Goal: Unclear

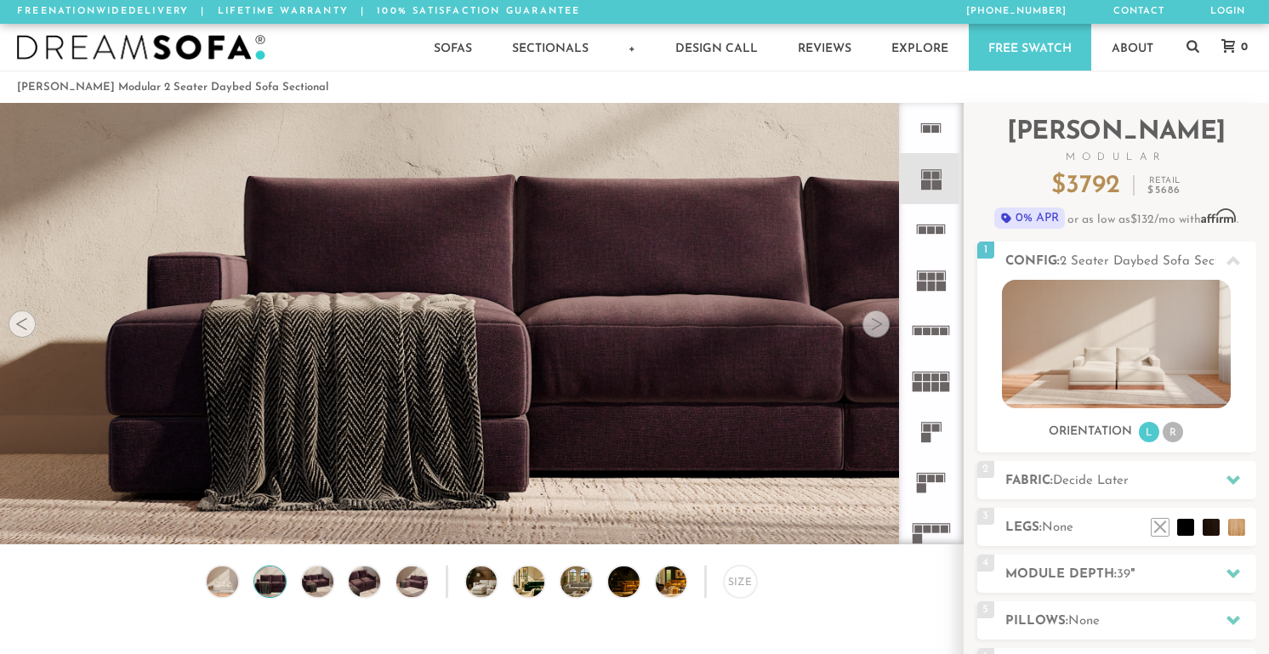
scroll to position [18842, 1269]
click at [873, 327] on div at bounding box center [876, 323] width 27 height 27
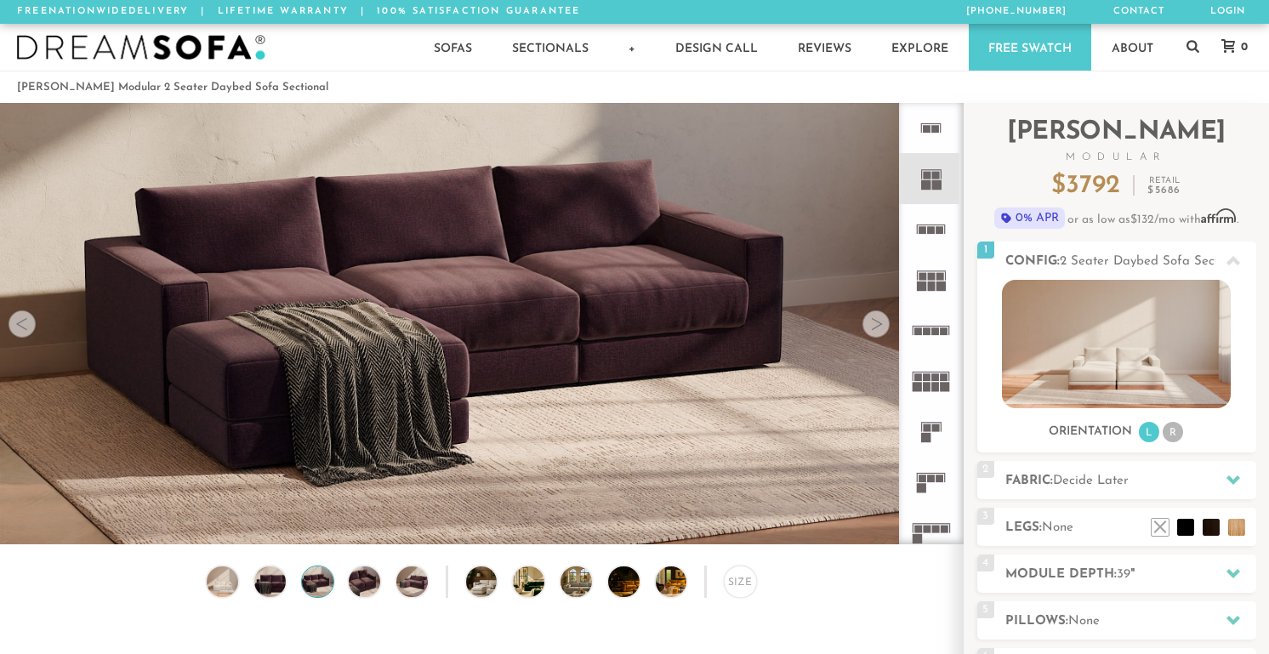
click at [873, 327] on div at bounding box center [876, 323] width 27 height 27
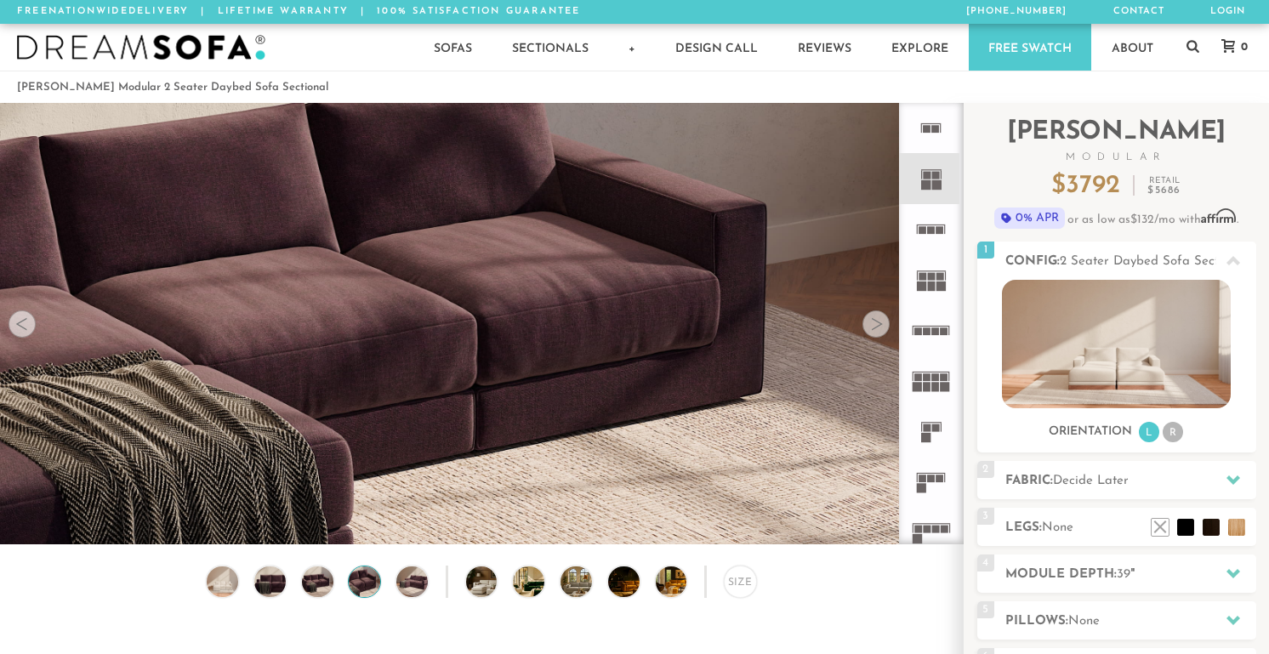
click at [873, 327] on div at bounding box center [876, 323] width 27 height 27
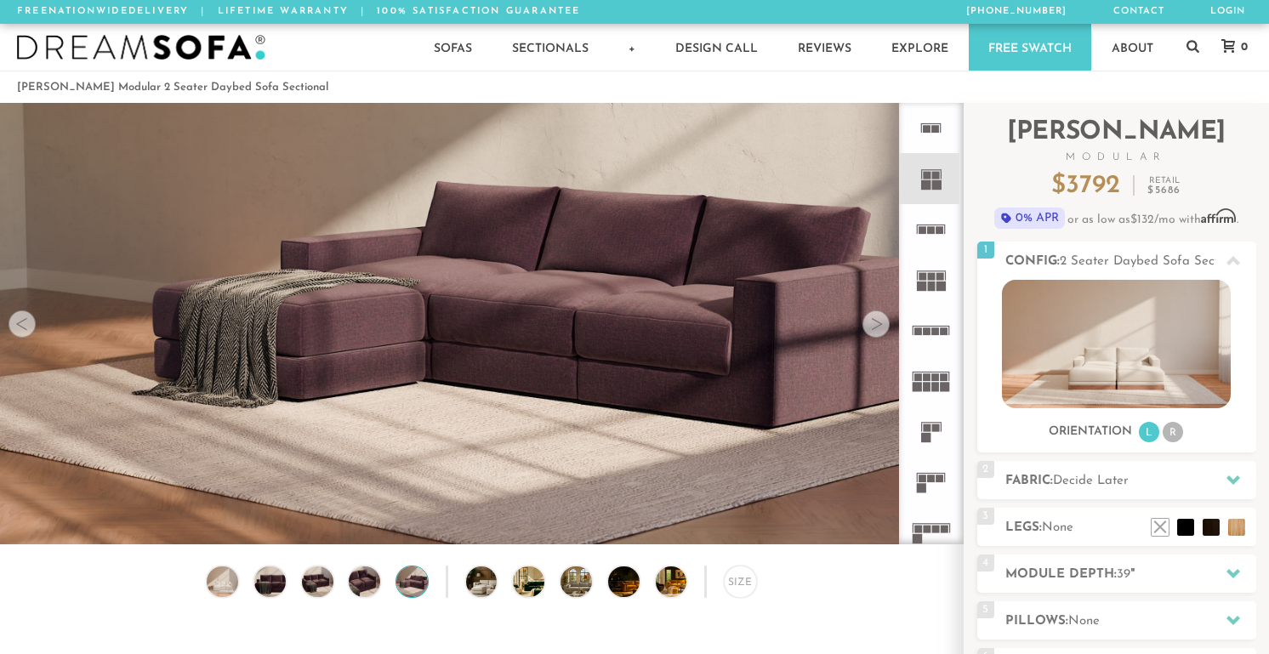
click at [873, 327] on div at bounding box center [876, 323] width 27 height 27
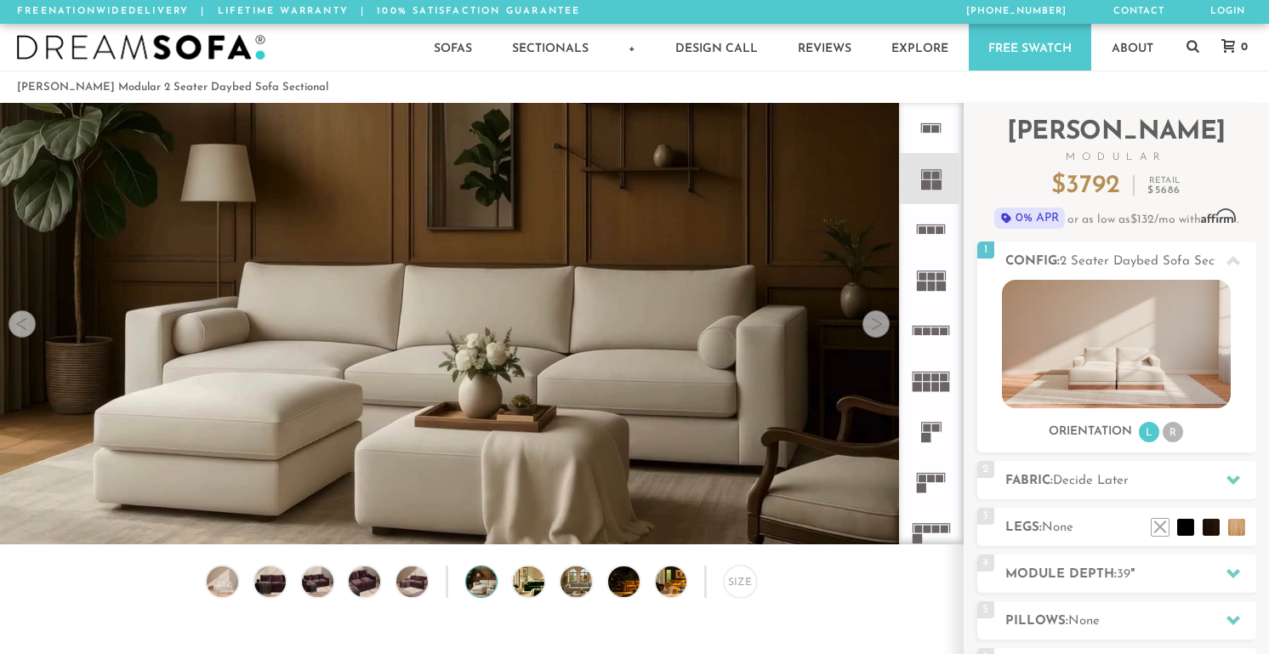
click at [873, 327] on div at bounding box center [876, 323] width 27 height 27
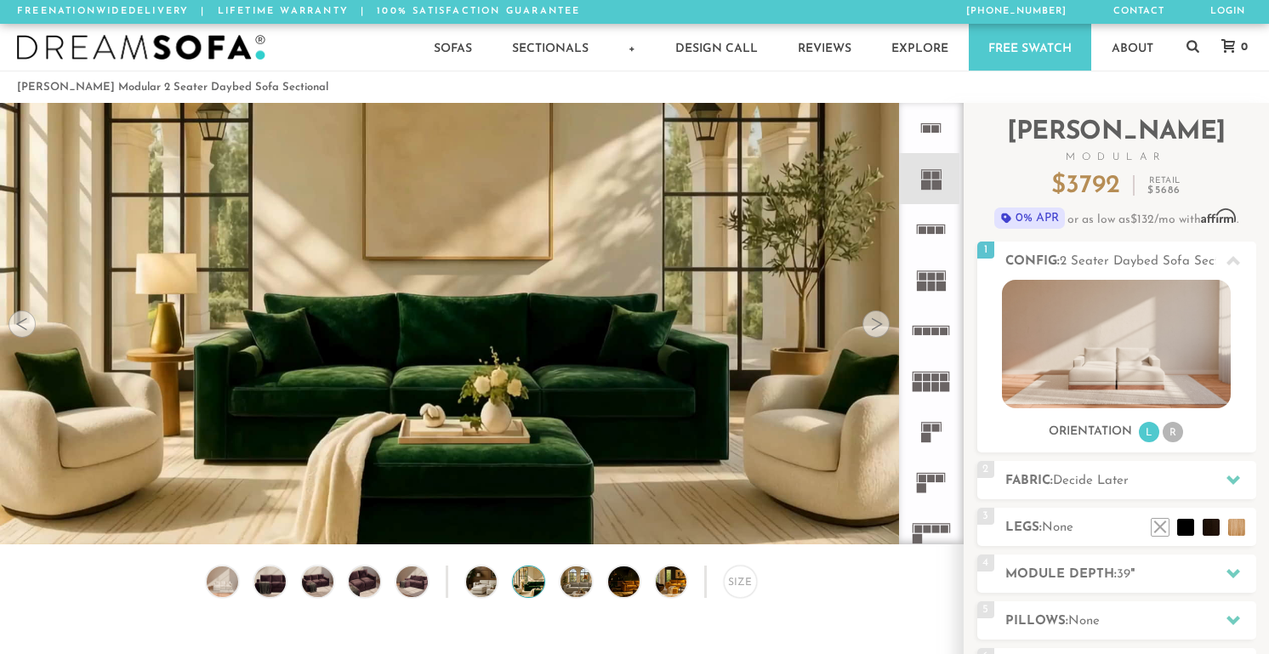
click at [873, 327] on div at bounding box center [876, 323] width 27 height 27
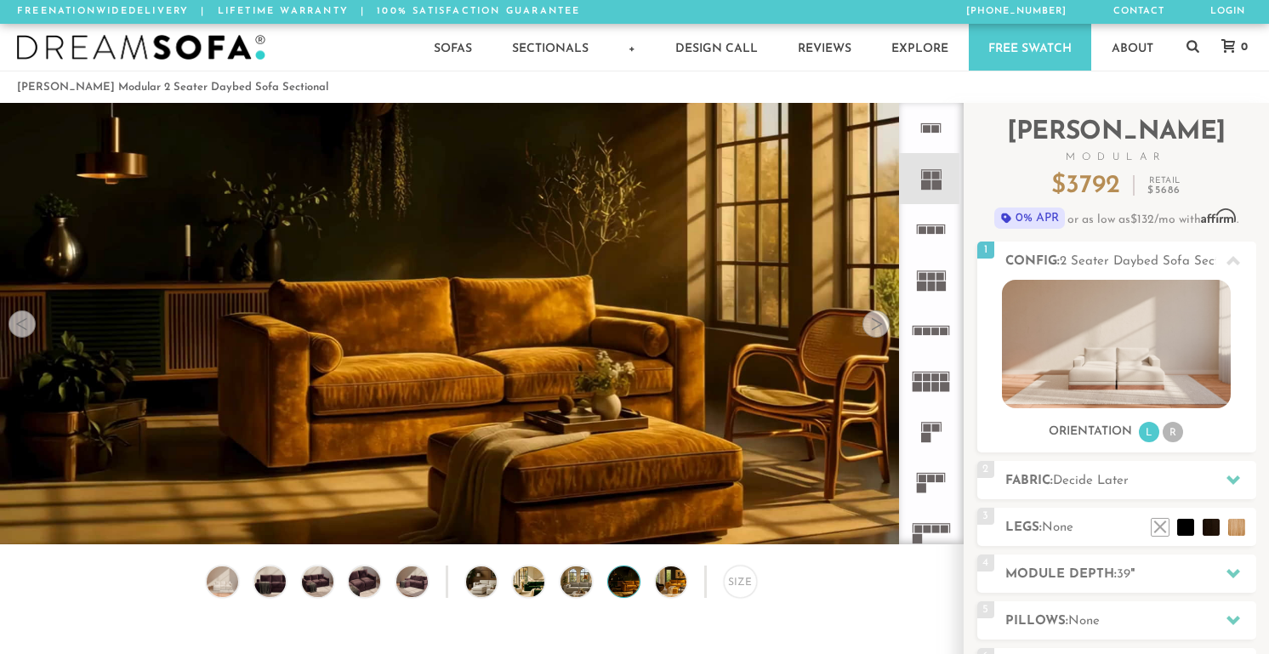
click at [873, 327] on div at bounding box center [876, 323] width 27 height 27
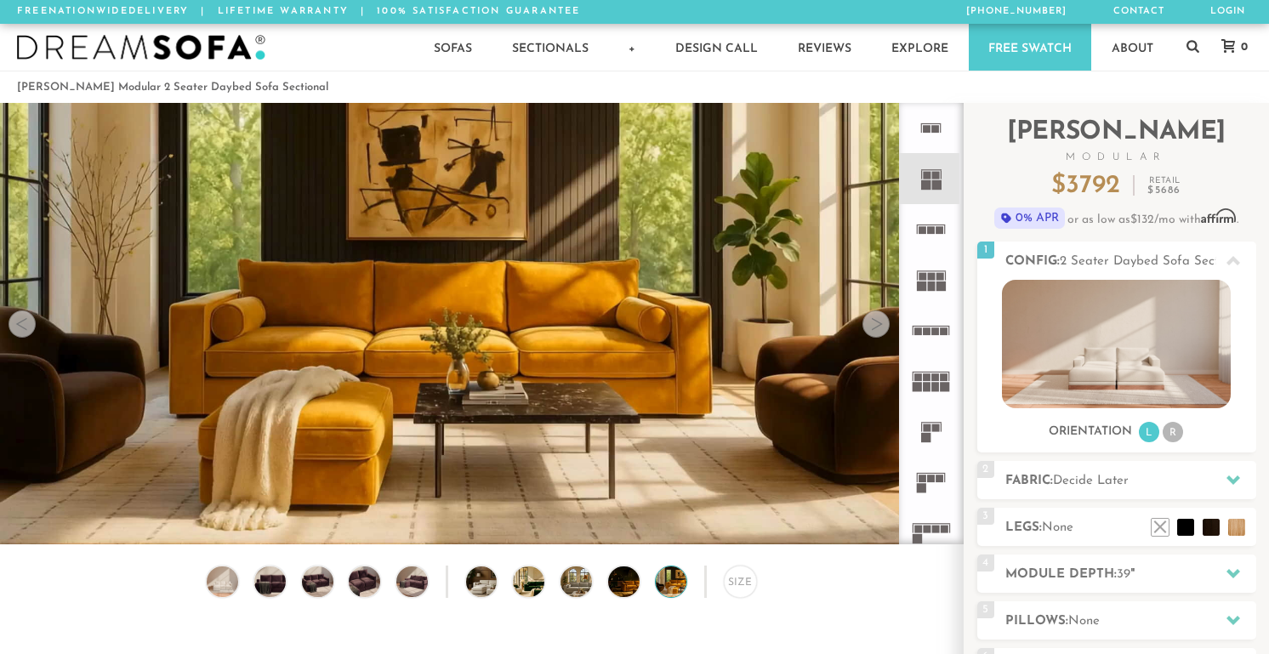
click at [873, 327] on div at bounding box center [876, 323] width 27 height 27
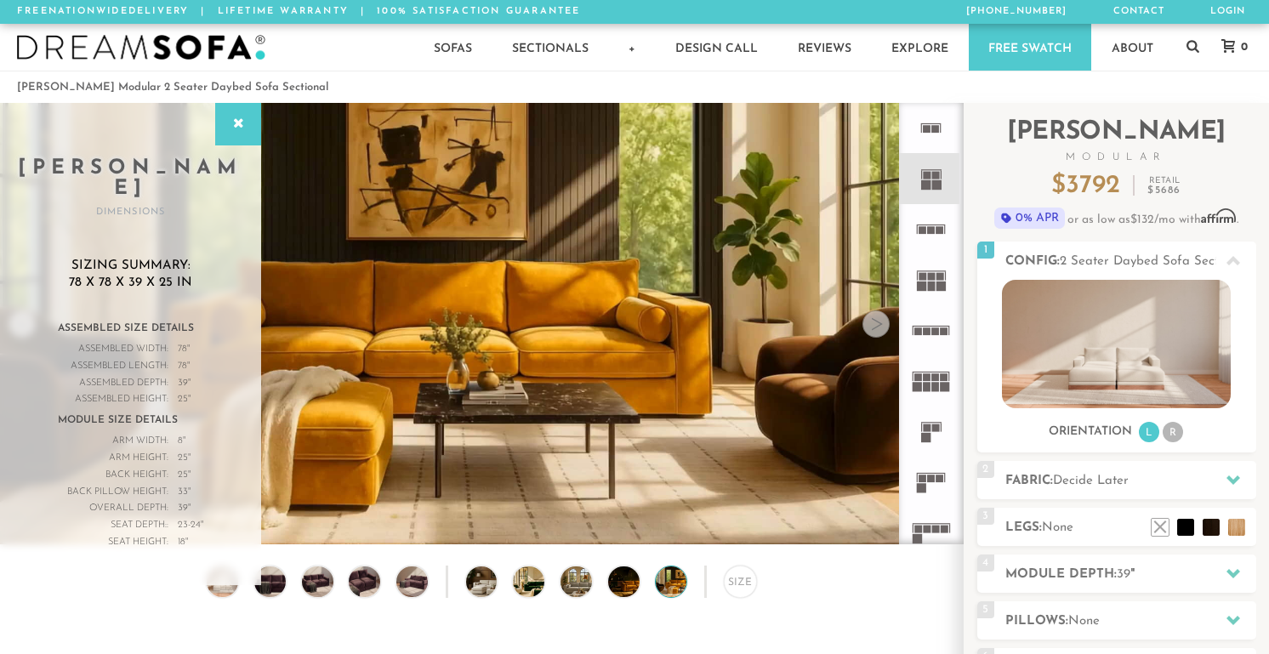
click at [873, 327] on div at bounding box center [876, 323] width 27 height 27
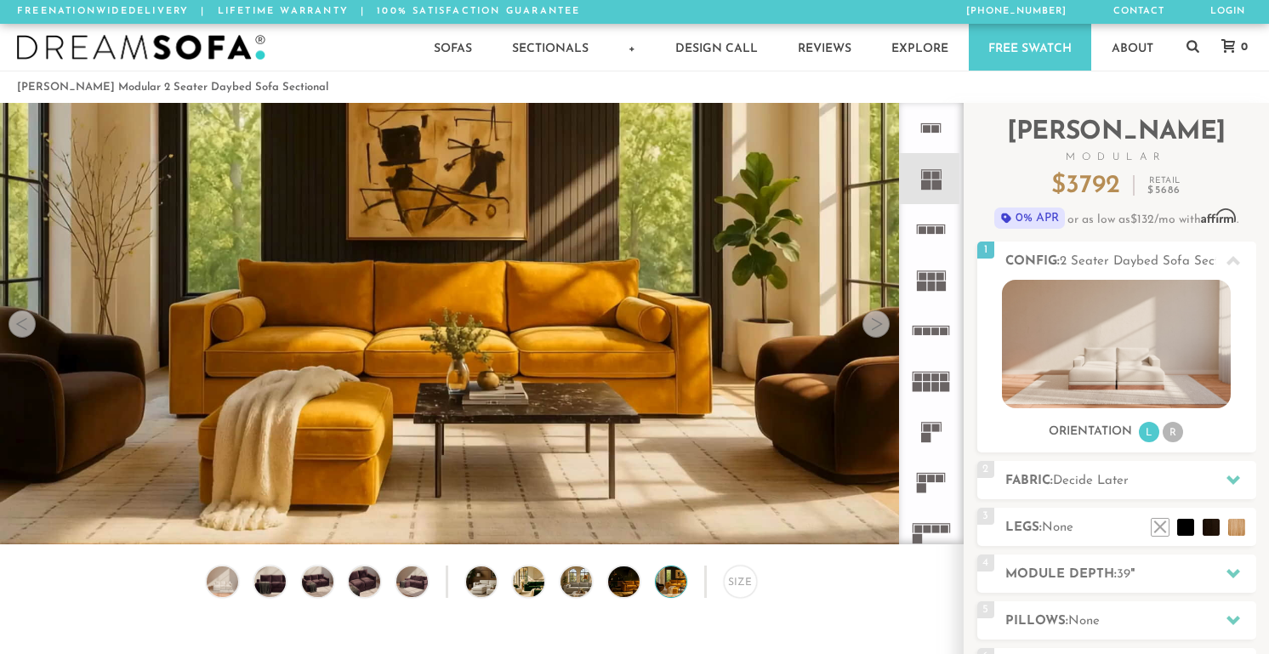
click at [873, 327] on div at bounding box center [876, 323] width 27 height 27
